Goal: Transaction & Acquisition: Purchase product/service

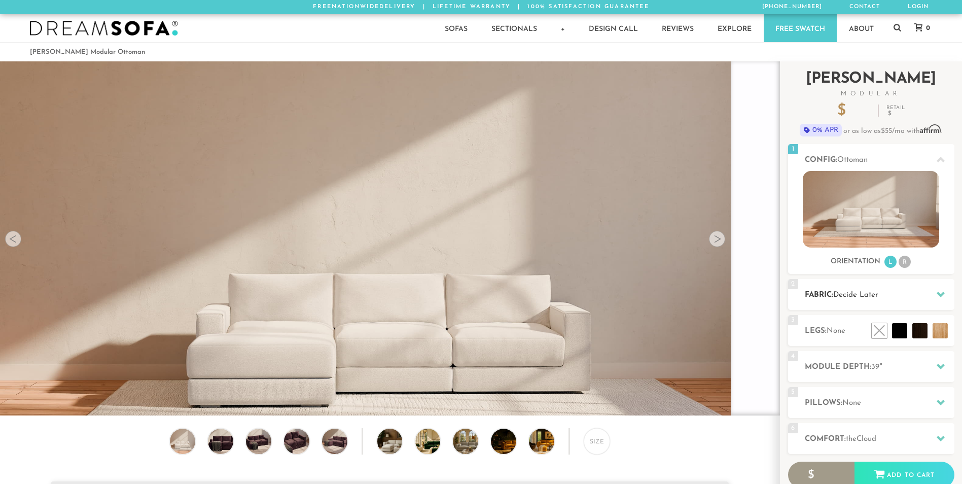
click at [861, 301] on div "2 Fabric: Decide Later" at bounding box center [871, 294] width 166 height 31
click at [942, 296] on icon at bounding box center [941, 294] width 8 height 8
click at [882, 365] on h2 "Module Depth: 39 "" at bounding box center [880, 367] width 150 height 12
click at [940, 436] on icon at bounding box center [941, 438] width 8 height 8
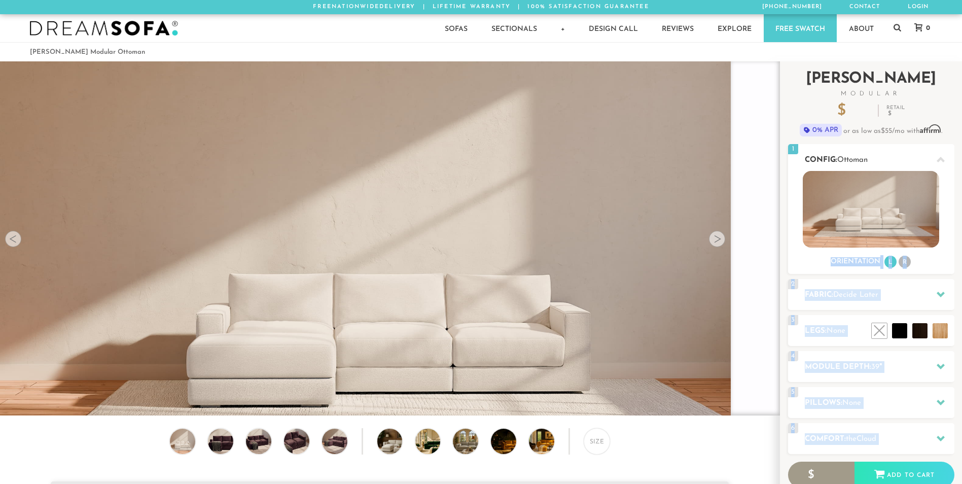
drag, startPoint x: 940, startPoint y: 436, endPoint x: 868, endPoint y: 239, distance: 209.9
click at [868, 239] on div "Introducing Landon Modular $ 599 Retail $ 898 $ 599 Retail $ 898 0% APR or as l…" at bounding box center [871, 303] width 166 height 484
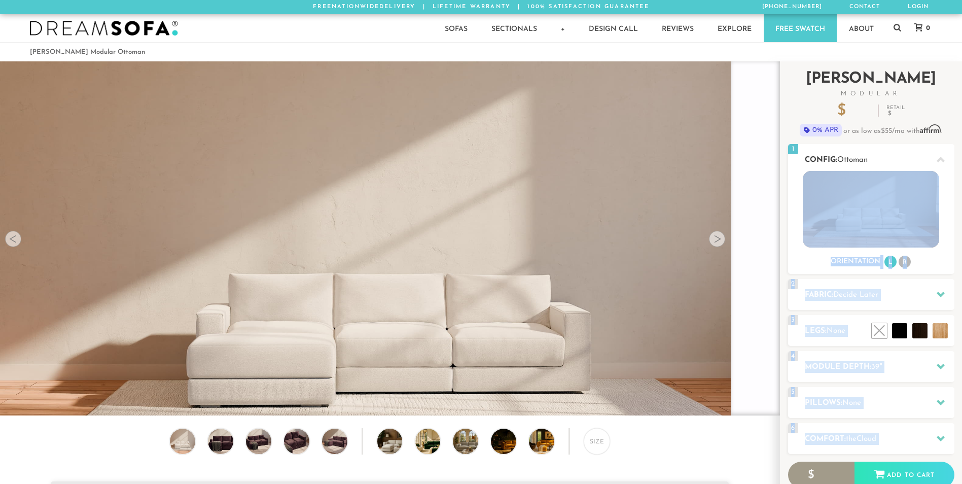
click at [868, 239] on img at bounding box center [871, 209] width 136 height 77
click at [841, 232] on img at bounding box center [871, 209] width 136 height 77
click at [90, 432] on div "Size" at bounding box center [390, 471] width 780 height 87
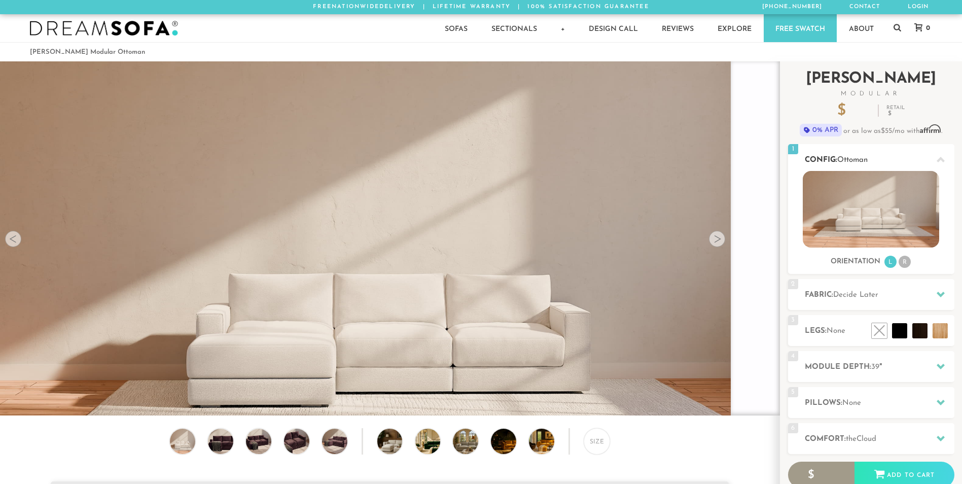
click at [837, 215] on img at bounding box center [871, 209] width 136 height 77
click at [900, 261] on li "R" at bounding box center [905, 262] width 12 height 12
click at [907, 263] on li "R" at bounding box center [905, 262] width 12 height 12
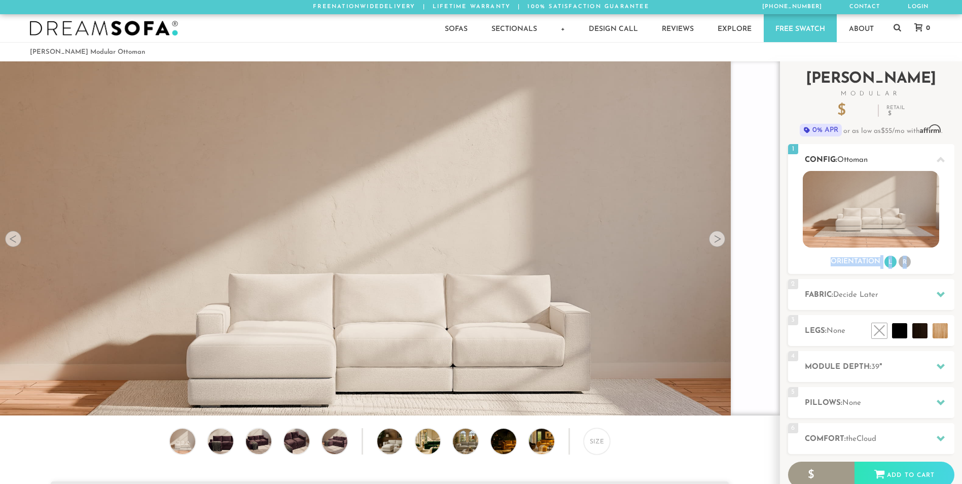
click at [907, 263] on li "R" at bounding box center [905, 262] width 12 height 12
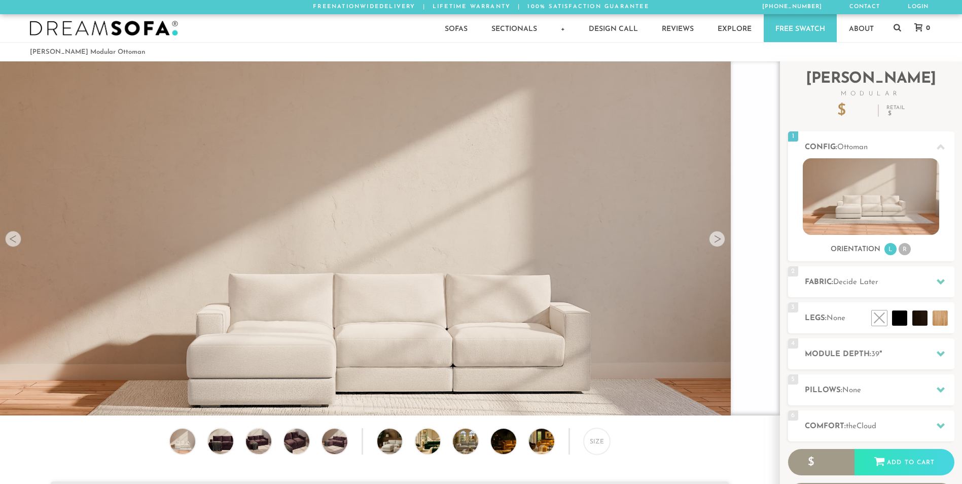
click at [857, 148] on span "Ottoman" at bounding box center [852, 148] width 30 height 8
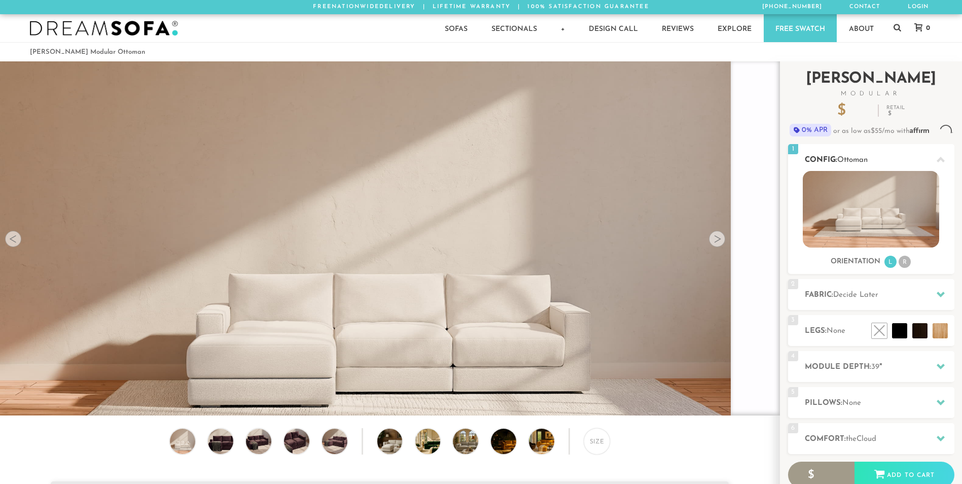
click at [938, 149] on div "Introducing Landon Modular $ 599 Retail $ 898 $ 599 Retail $ 898 0% APR or as l…" at bounding box center [871, 303] width 166 height 484
click at [941, 157] on icon at bounding box center [941, 160] width 8 height 8
click at [905, 261] on li "R" at bounding box center [905, 262] width 12 height 12
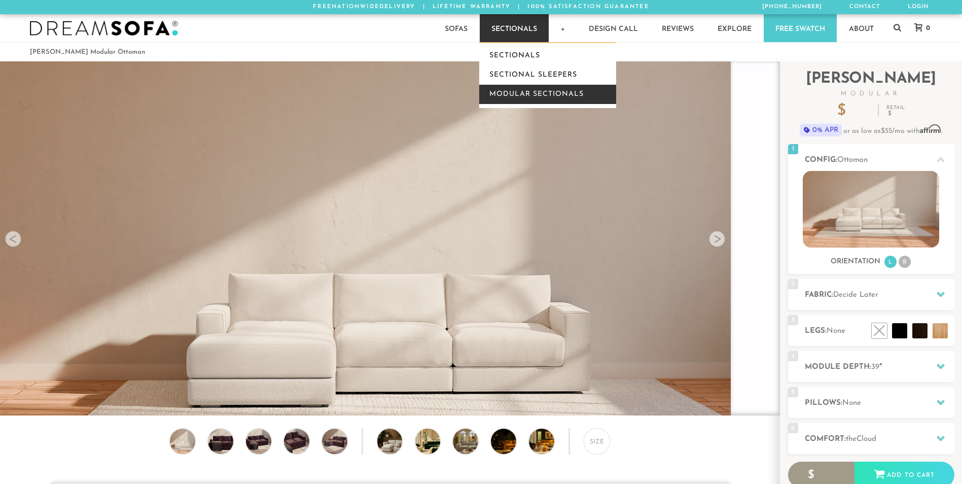
click at [513, 92] on link "Modular Sectionals" at bounding box center [547, 94] width 137 height 19
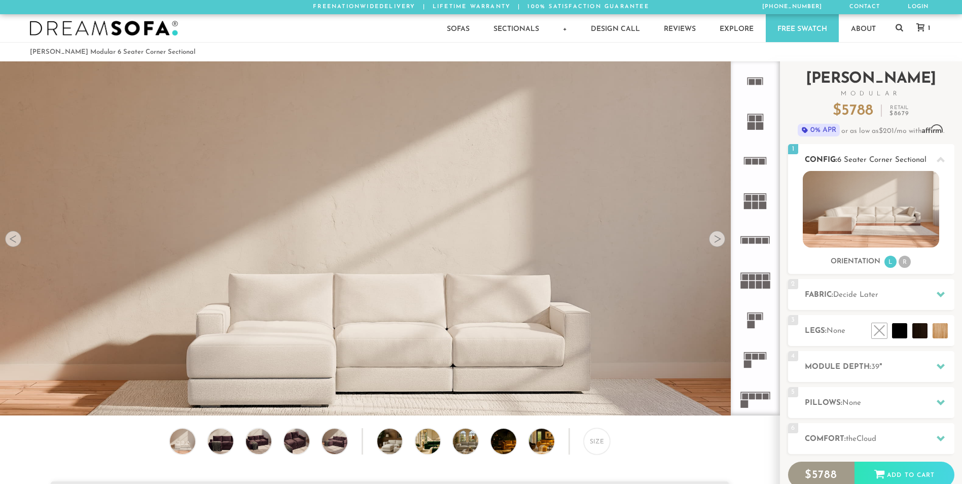
scroll to position [11864, 955]
click at [903, 261] on li "R" at bounding box center [905, 262] width 12 height 12
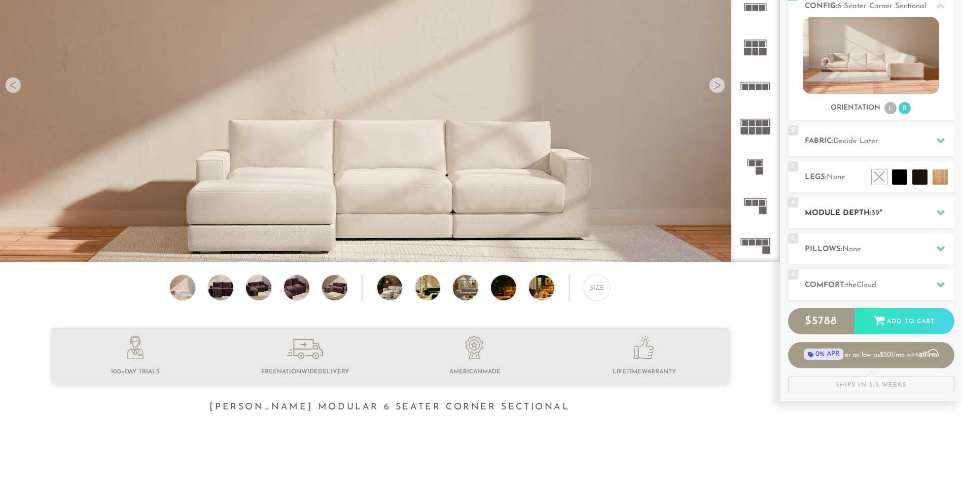
scroll to position [155, 0]
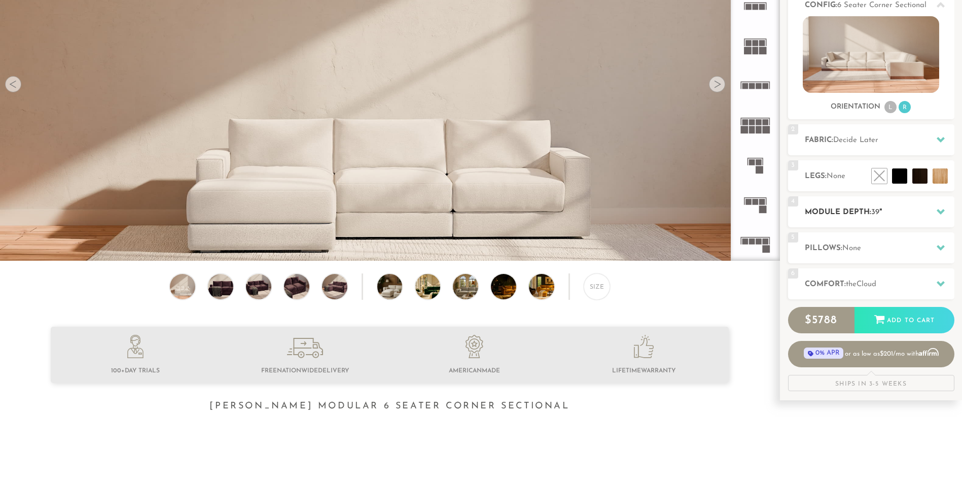
click at [902, 211] on h2 "Module Depth: 39 "" at bounding box center [880, 212] width 150 height 12
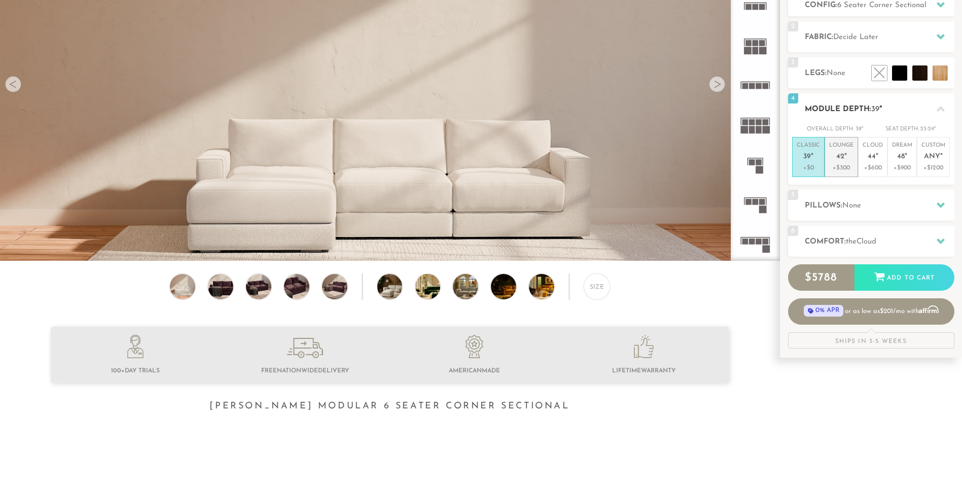
click at [844, 161] on p "Lounge 42 "" at bounding box center [841, 153] width 24 height 22
click at [877, 204] on h2 "Pillows: None" at bounding box center [880, 206] width 150 height 12
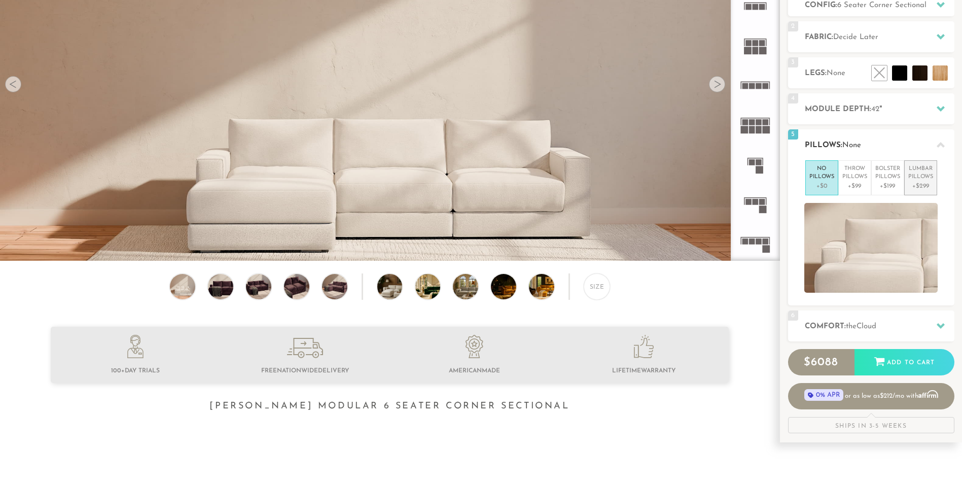
click at [924, 179] on p "Lumbar Pillows" at bounding box center [920, 173] width 25 height 17
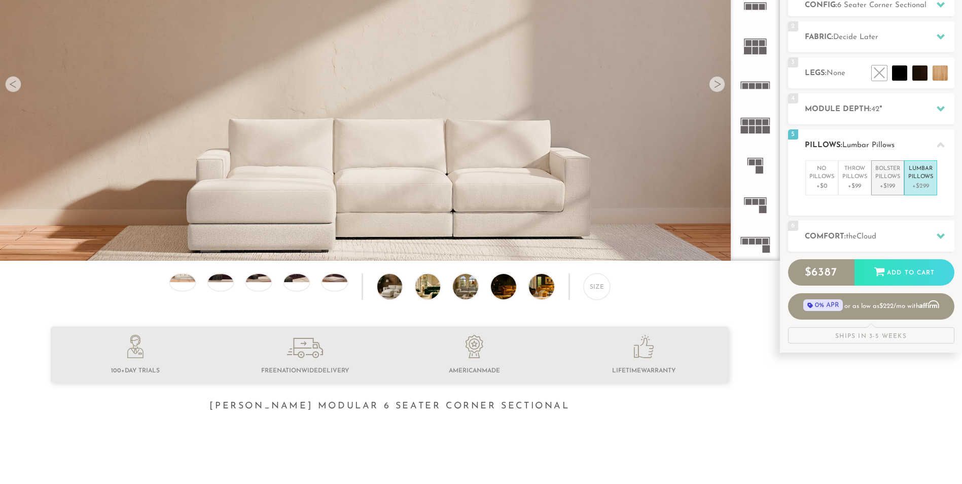
click at [892, 179] on p "Bolster Pillows" at bounding box center [887, 173] width 25 height 17
click at [859, 178] on p "Throw Pillows" at bounding box center [855, 173] width 25 height 17
click at [825, 178] on p "No Pillows" at bounding box center [822, 173] width 25 height 17
click at [857, 233] on span "the" at bounding box center [851, 237] width 11 height 8
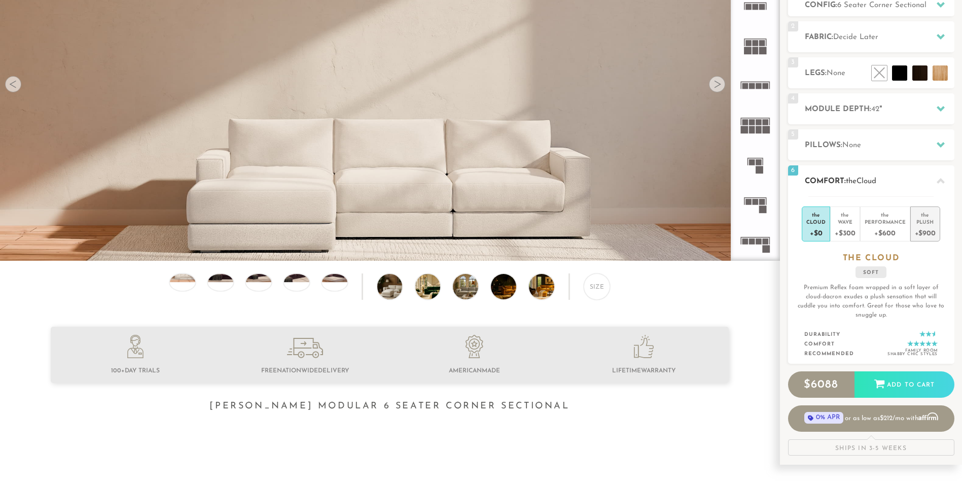
click at [922, 221] on div "Plush" at bounding box center [925, 221] width 21 height 7
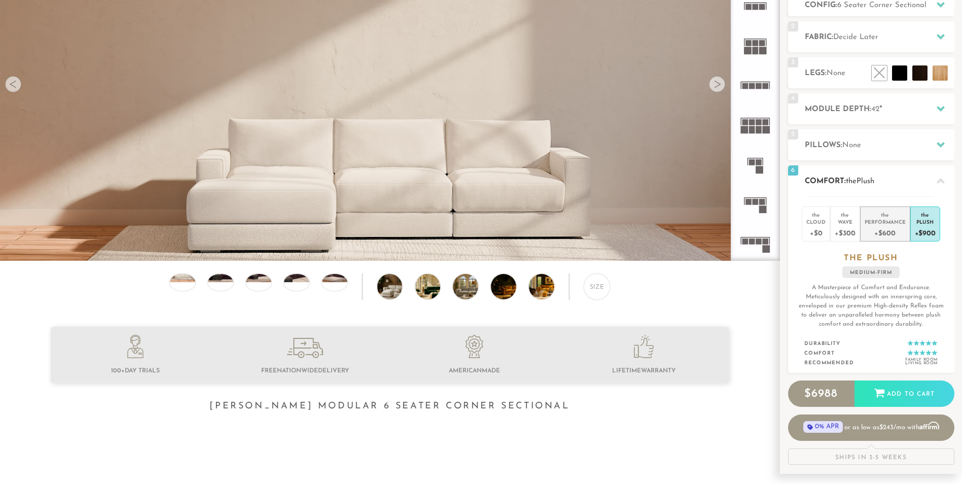
click at [891, 229] on div "+$600" at bounding box center [885, 232] width 41 height 15
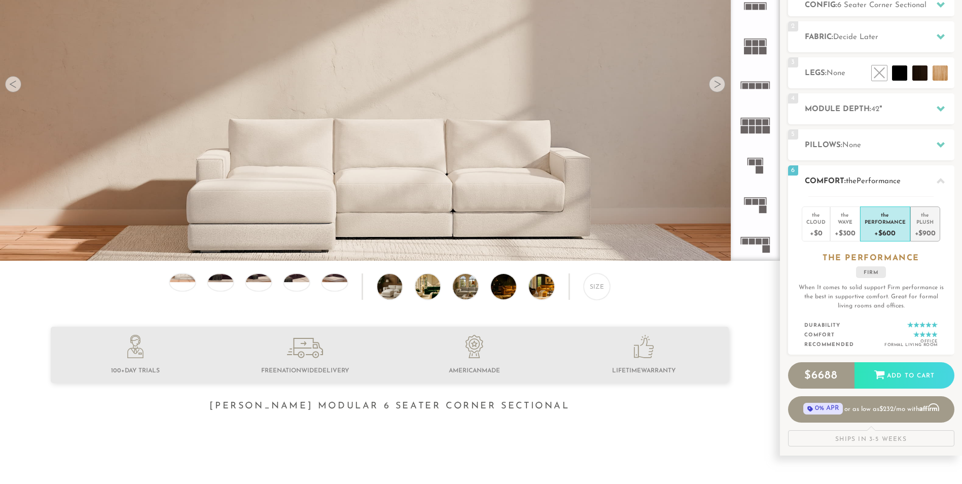
click at [926, 225] on div "+$900" at bounding box center [925, 232] width 21 height 15
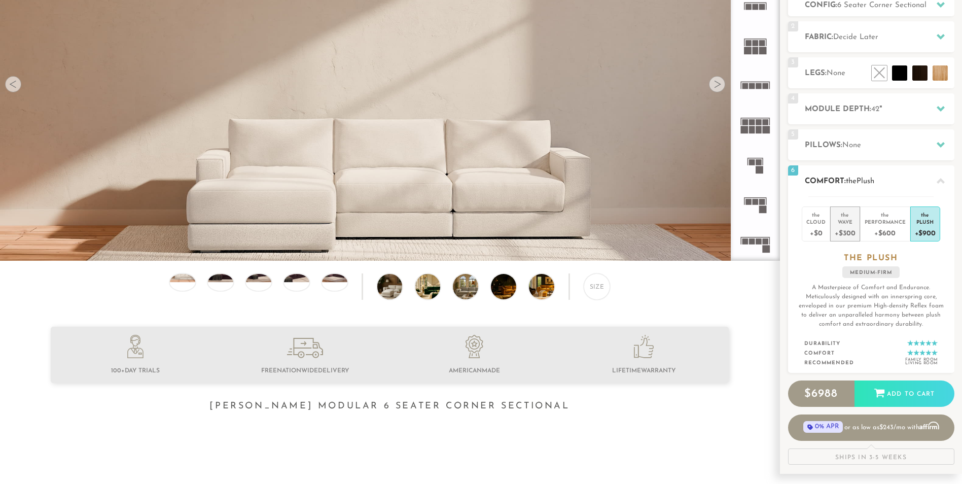
click at [838, 226] on div "+$300" at bounding box center [845, 232] width 20 height 15
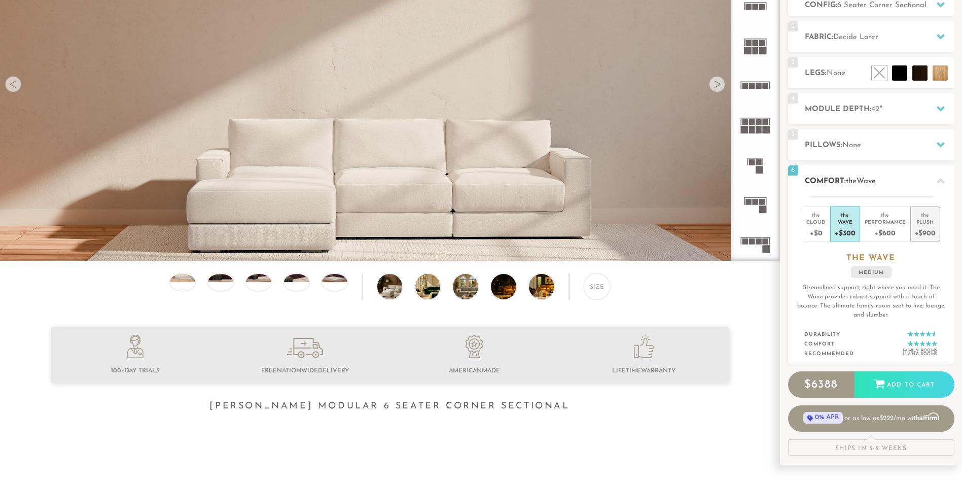
click at [925, 219] on div "Plush" at bounding box center [925, 221] width 21 height 7
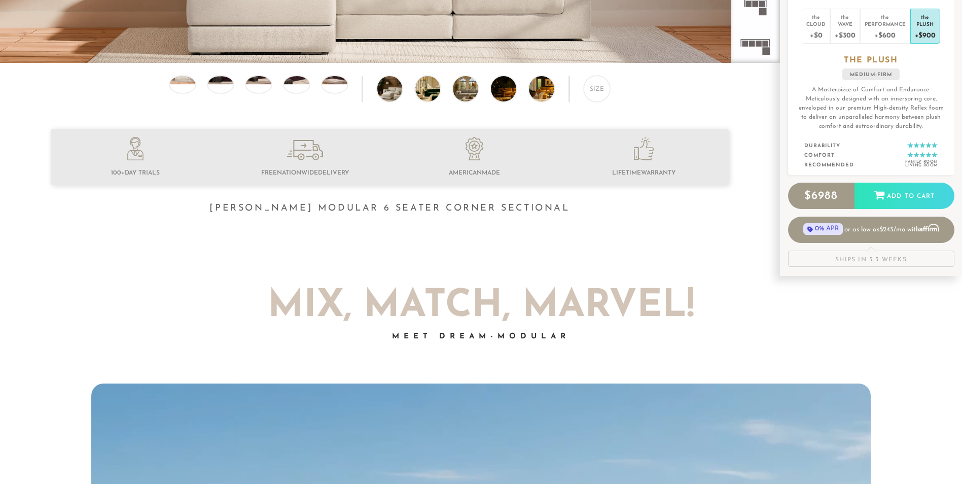
scroll to position [353, 0]
click at [875, 195] on icon at bounding box center [879, 193] width 11 height 11
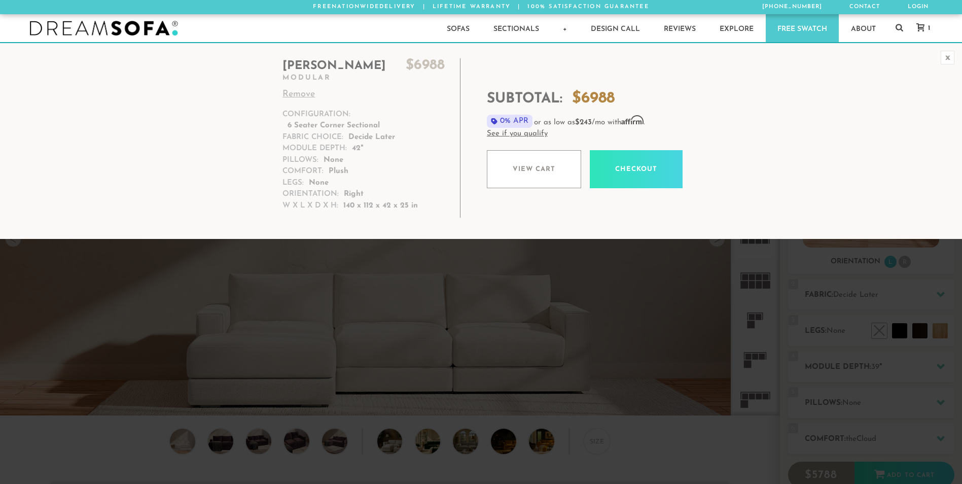
click at [626, 173] on link "Checkout" at bounding box center [636, 169] width 93 height 38
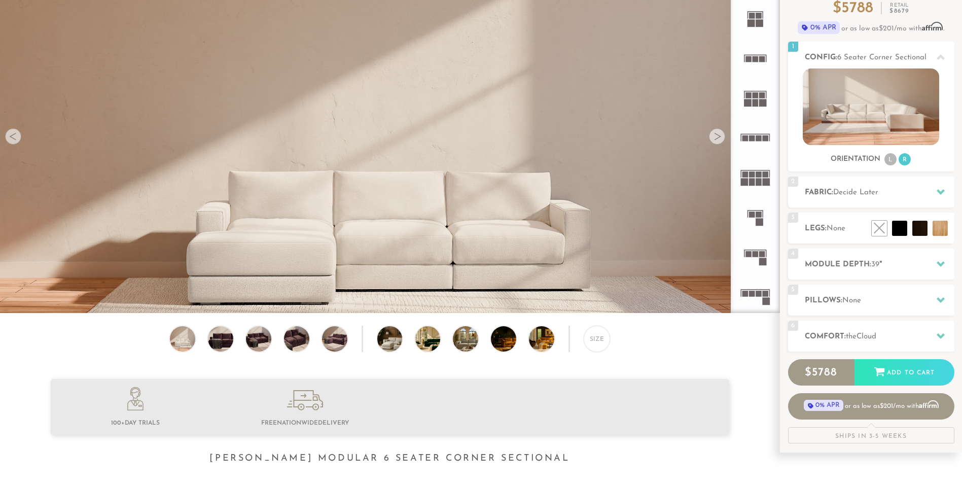
scroll to position [103, 0]
click at [873, 191] on span "Decide Later" at bounding box center [855, 192] width 45 height 8
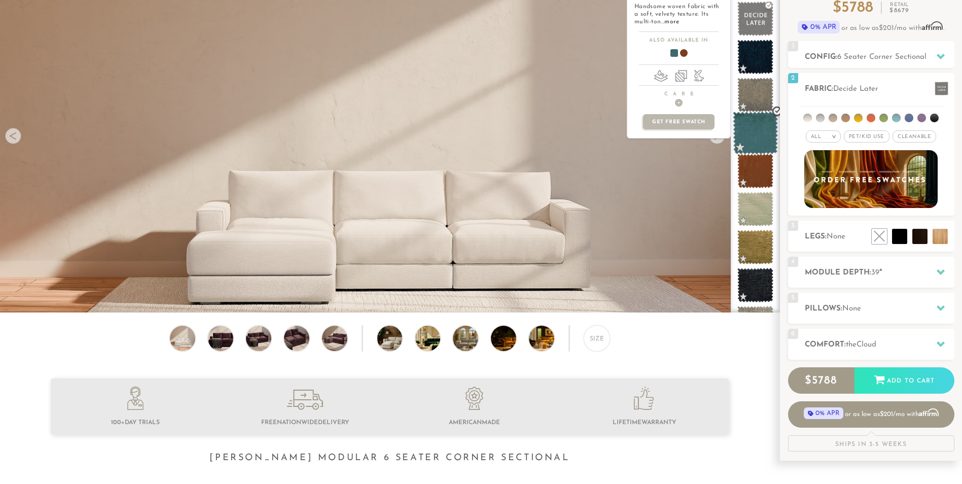
click at [761, 142] on span at bounding box center [755, 133] width 45 height 43
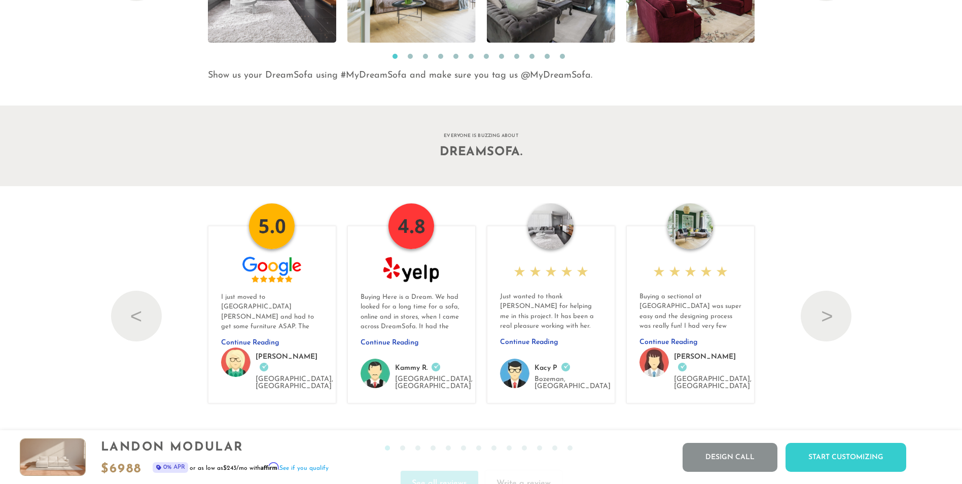
scroll to position [11233, 0]
